Goal: Task Accomplishment & Management: Manage account settings

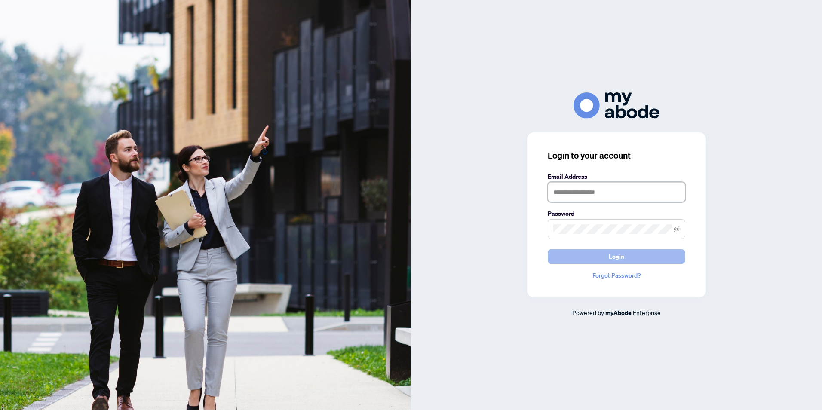
type input "**********"
click at [627, 259] on button "Login" at bounding box center [617, 256] width 138 height 15
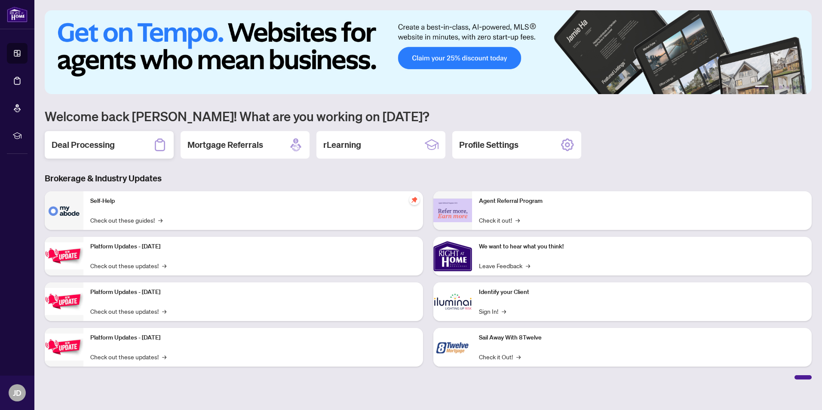
click at [88, 142] on h2 "Deal Processing" at bounding box center [83, 145] width 63 height 12
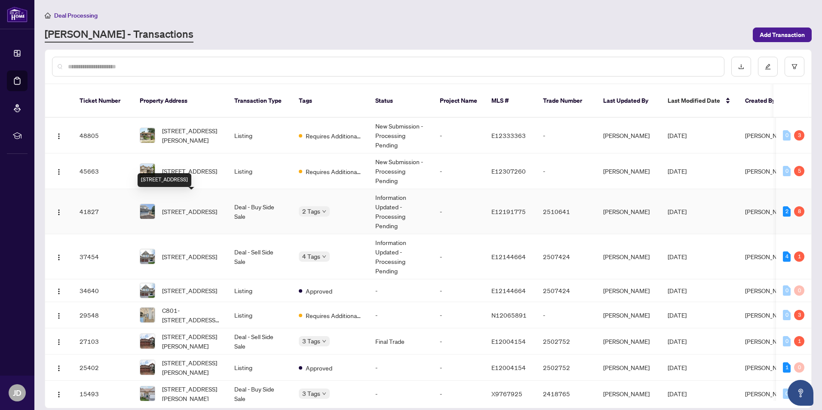
click at [182, 207] on span "[STREET_ADDRESS]" at bounding box center [189, 211] width 55 height 9
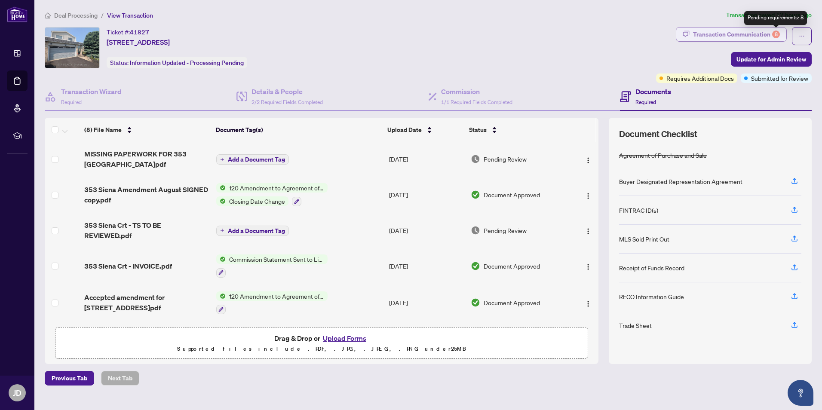
click at [775, 34] on div "8" at bounding box center [776, 35] width 8 height 8
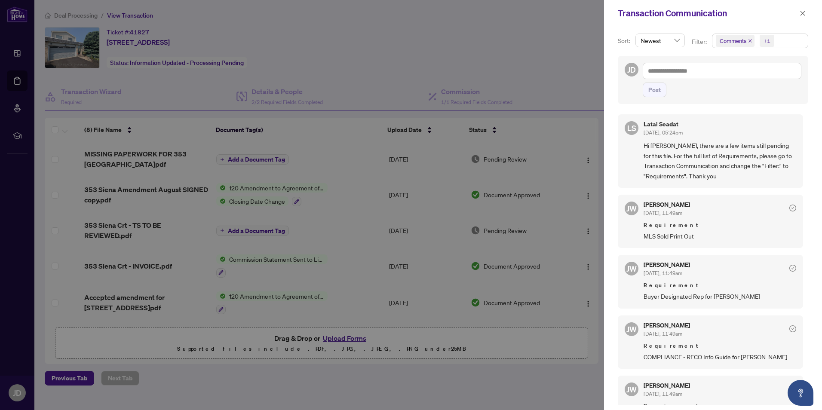
click at [740, 41] on span "Comments" at bounding box center [732, 41] width 27 height 9
click at [734, 89] on span "Requirements" at bounding box center [748, 89] width 38 height 8
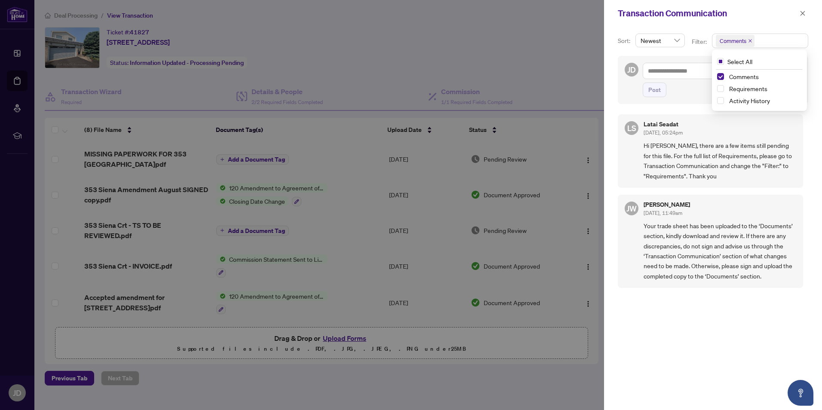
scroll to position [2, 0]
click at [673, 344] on div "[PERSON_NAME] Seadat [DATE], 05:24pm Hi [PERSON_NAME], there are a few items st…" at bounding box center [713, 255] width 190 height 296
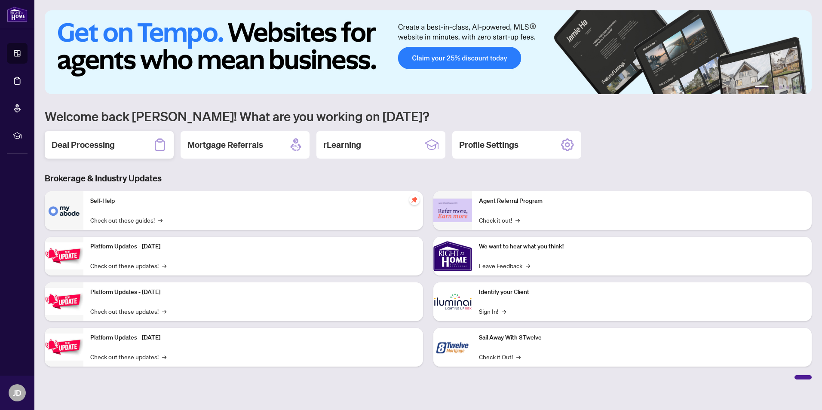
click at [122, 153] on div "Deal Processing" at bounding box center [109, 145] width 129 height 28
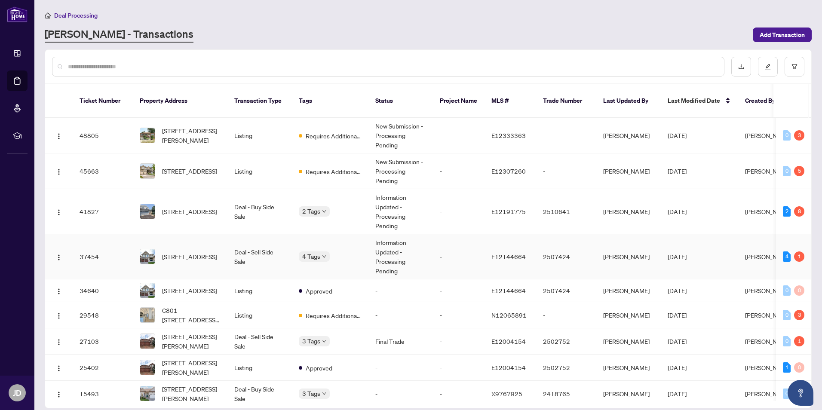
click at [253, 246] on td "Deal - Sell Side Sale" at bounding box center [259, 256] width 64 height 45
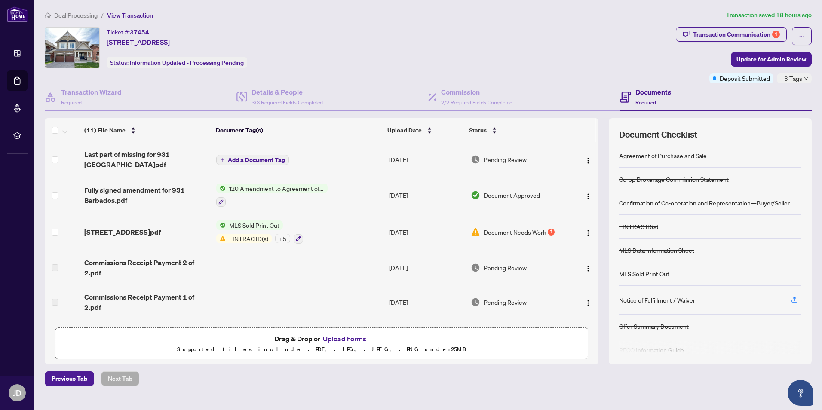
click at [520, 231] on span "Document Needs Work" at bounding box center [515, 231] width 62 height 9
click at [242, 237] on span "FINTRAC ID(s)" at bounding box center [249, 238] width 46 height 9
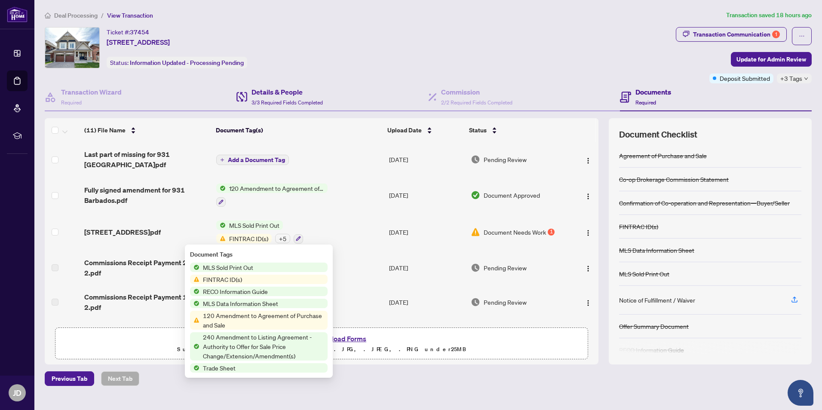
click at [361, 94] on div "Details & People 3/3 Required Fields Completed" at bounding box center [332, 97] width 192 height 28
